Goal: Check status: Check status

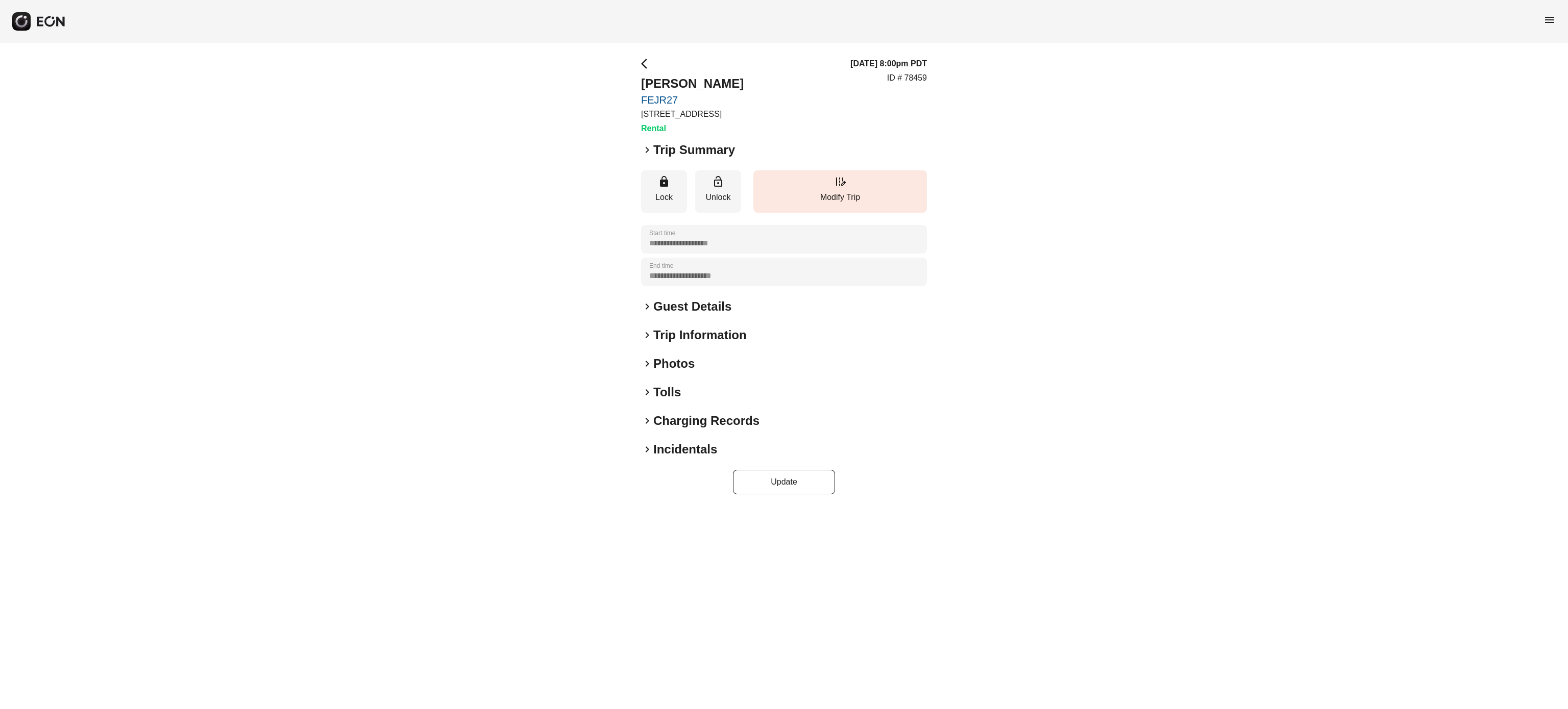
click at [1547, 16] on span "menu" at bounding box center [1550, 19] width 12 height 12
click at [1540, 109] on link "Reservations" at bounding box center [1529, 109] width 53 height 12
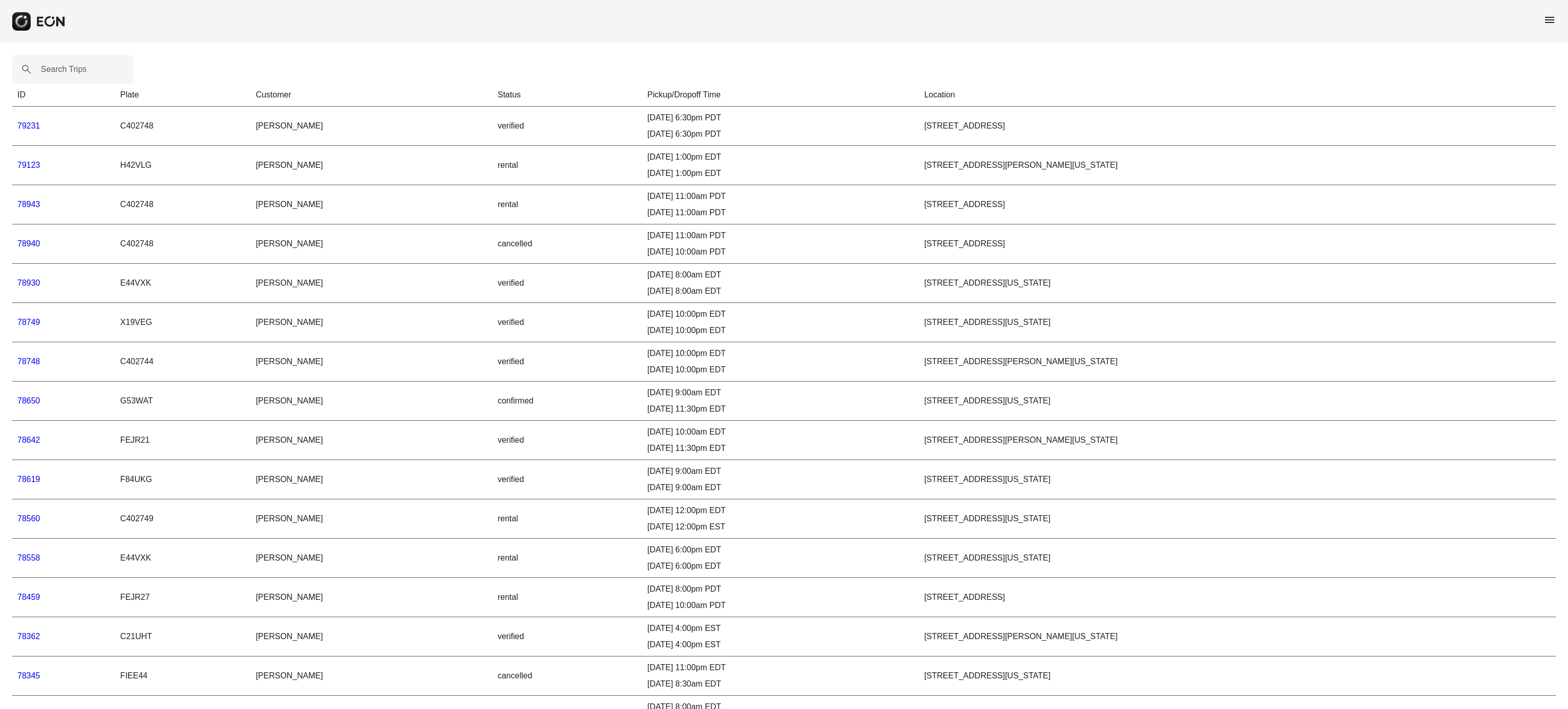
click at [69, 66] on label "Search Trips" at bounding box center [64, 69] width 46 height 12
click at [69, 66] on Trips "Search Trips" at bounding box center [72, 69] width 122 height 28
paste Trips "*****"
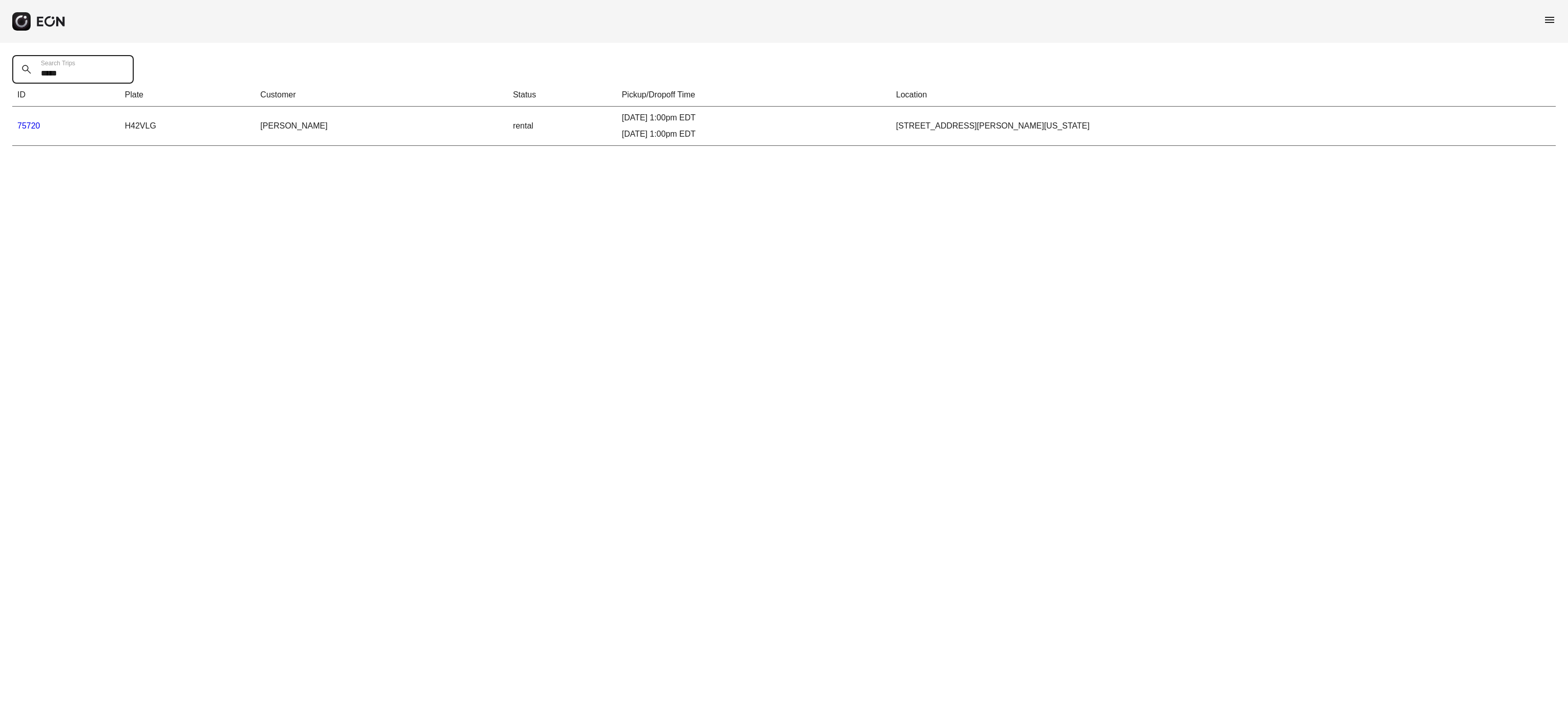
type Trips "*****"
click at [40, 125] on link "75720" at bounding box center [28, 126] width 23 height 9
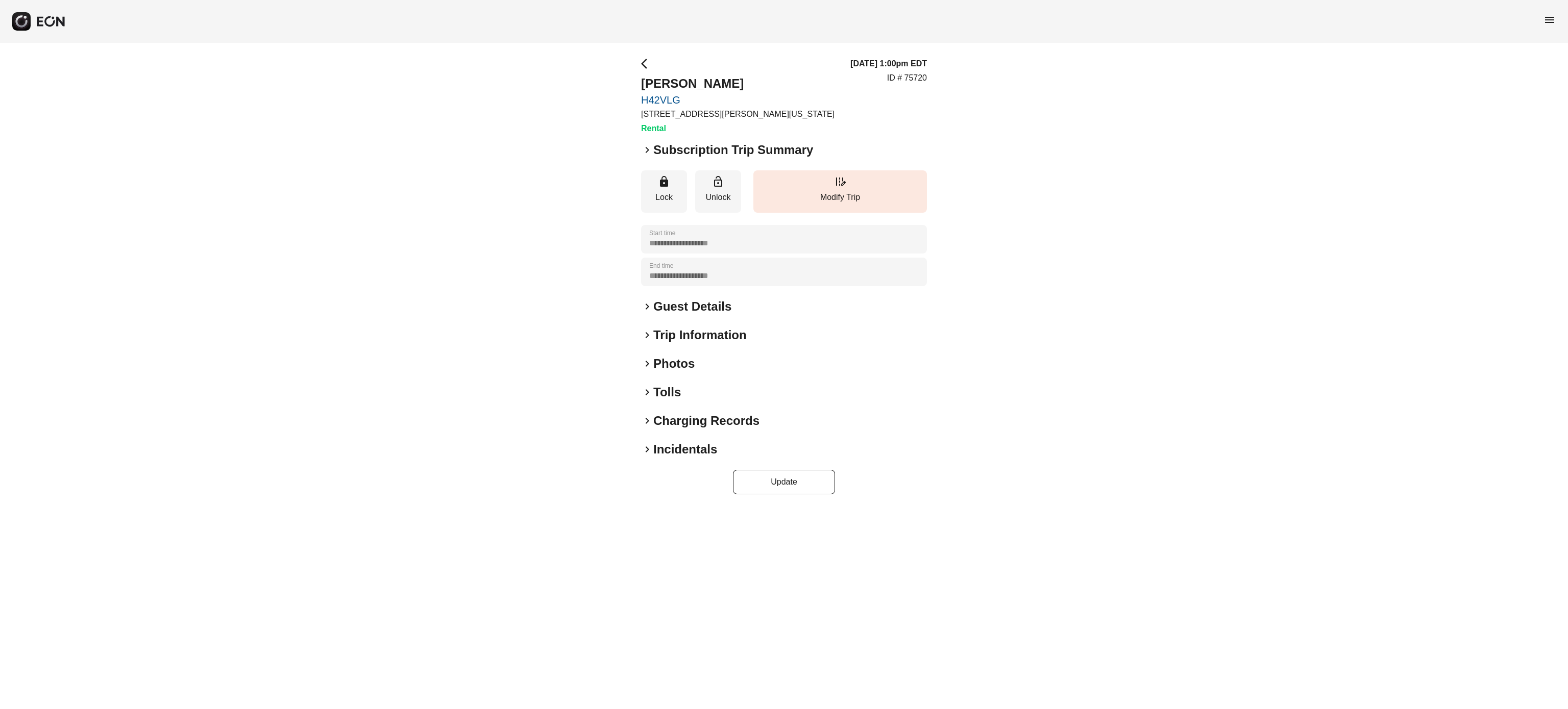
click at [663, 391] on h2 "Tolls" at bounding box center [667, 393] width 28 height 16
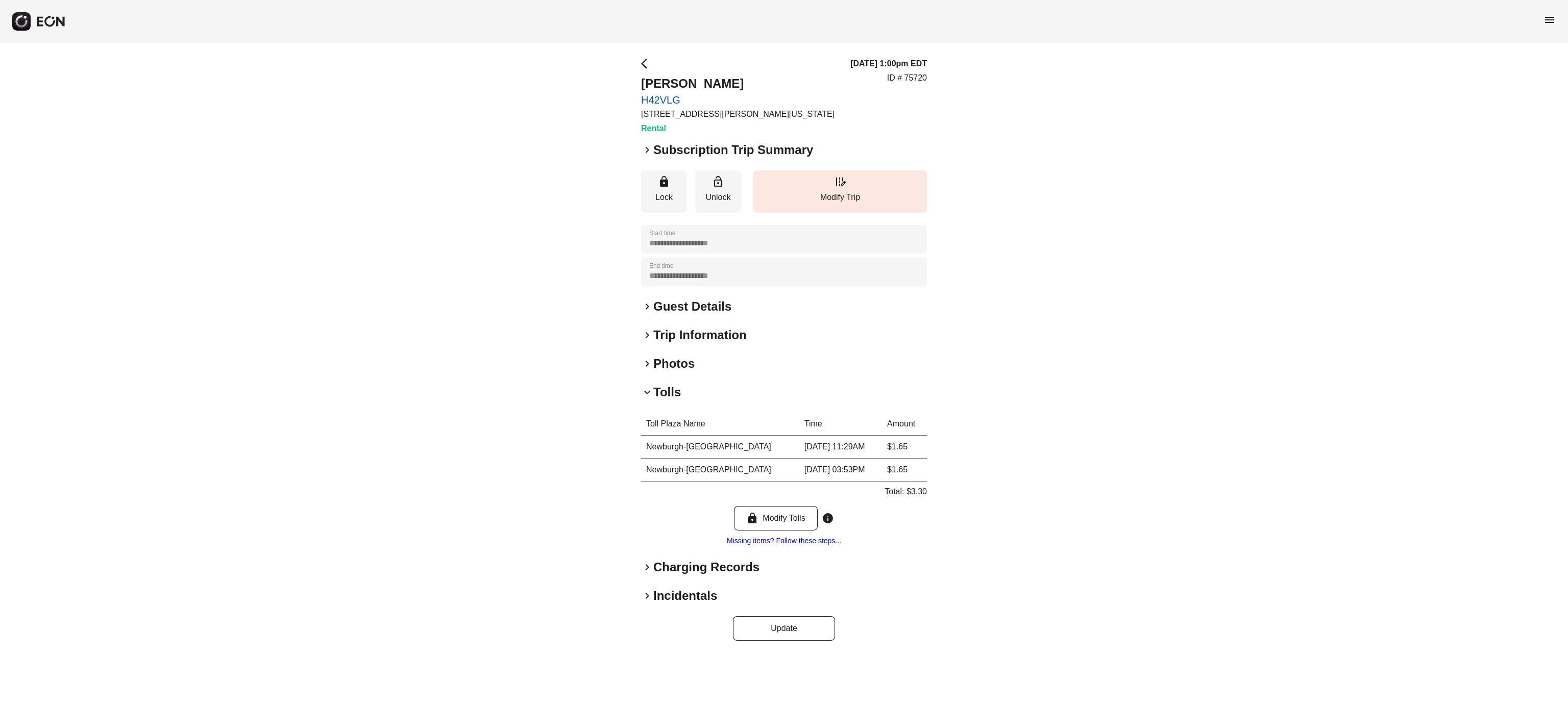
click at [663, 391] on h2 "Tolls" at bounding box center [667, 393] width 28 height 16
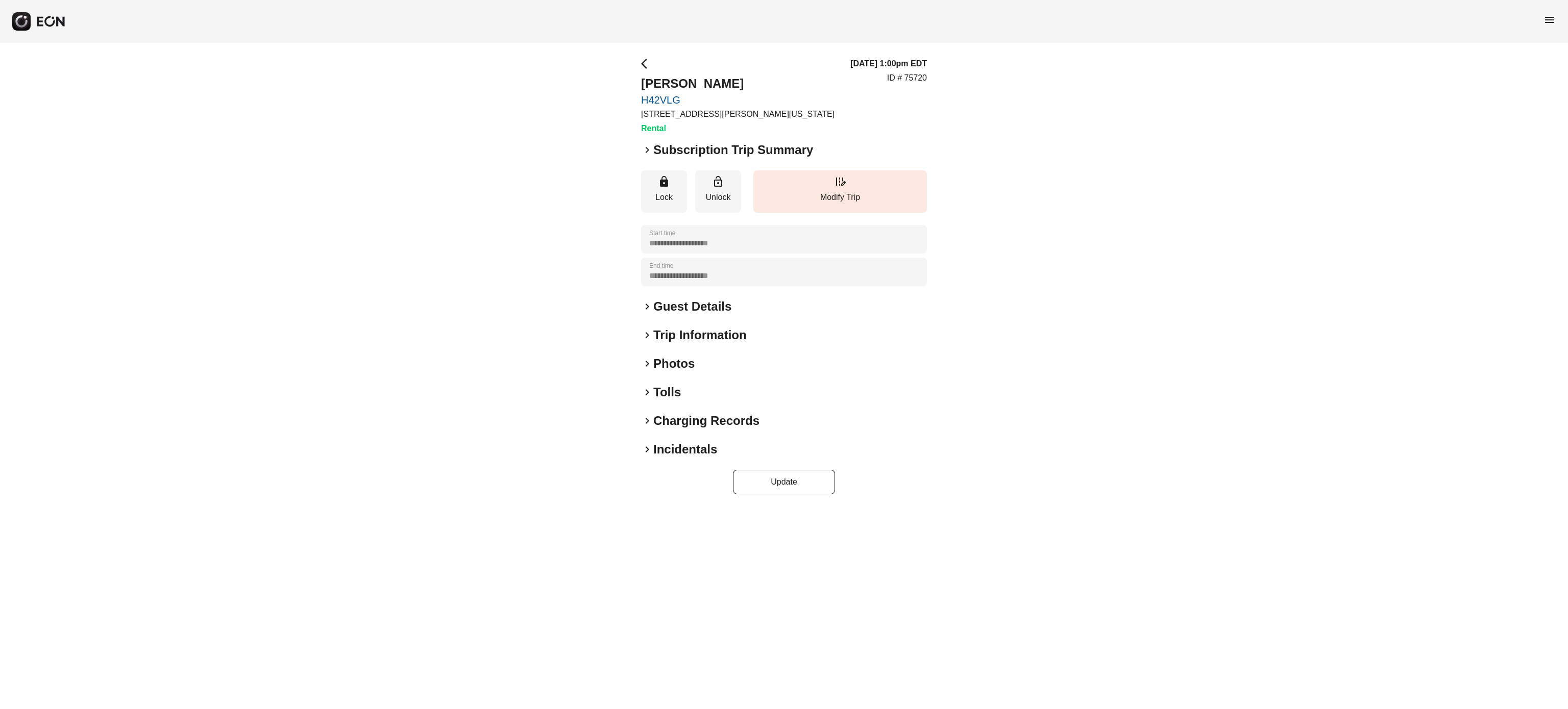
click at [671, 419] on h2 "Charging Records" at bounding box center [706, 421] width 106 height 16
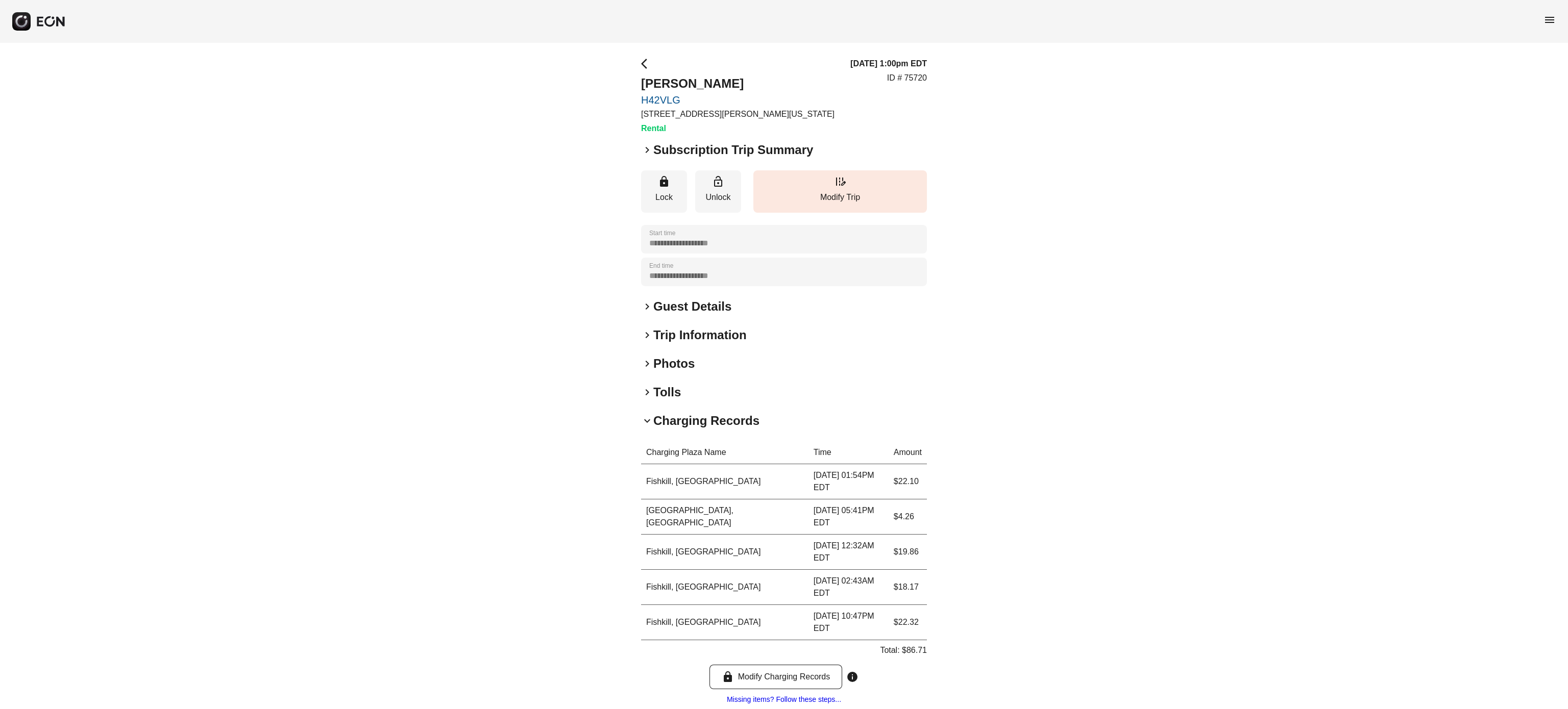
click at [671, 422] on h2 "Charging Records" at bounding box center [706, 421] width 106 height 16
